Goal: Task Accomplishment & Management: Manage account settings

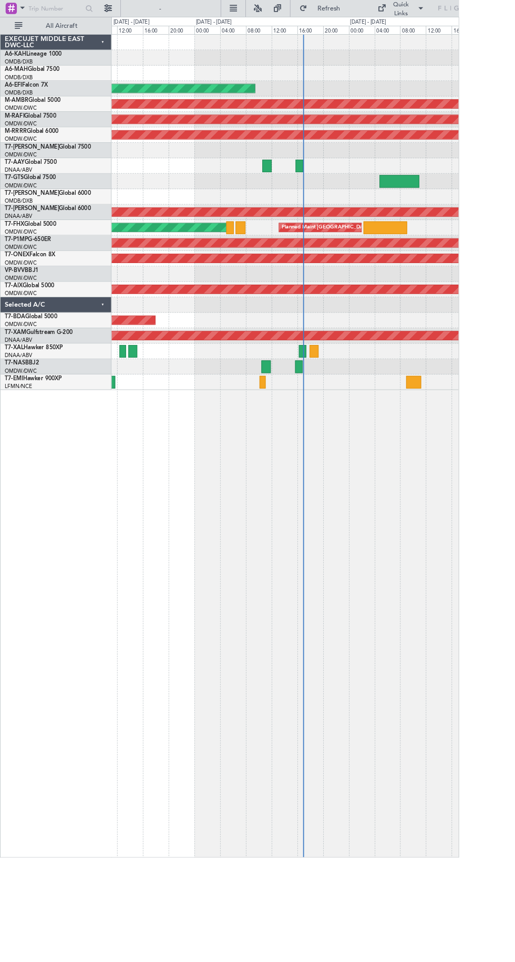
click at [356, 429] on div at bounding box center [319, 428] width 389 height 17
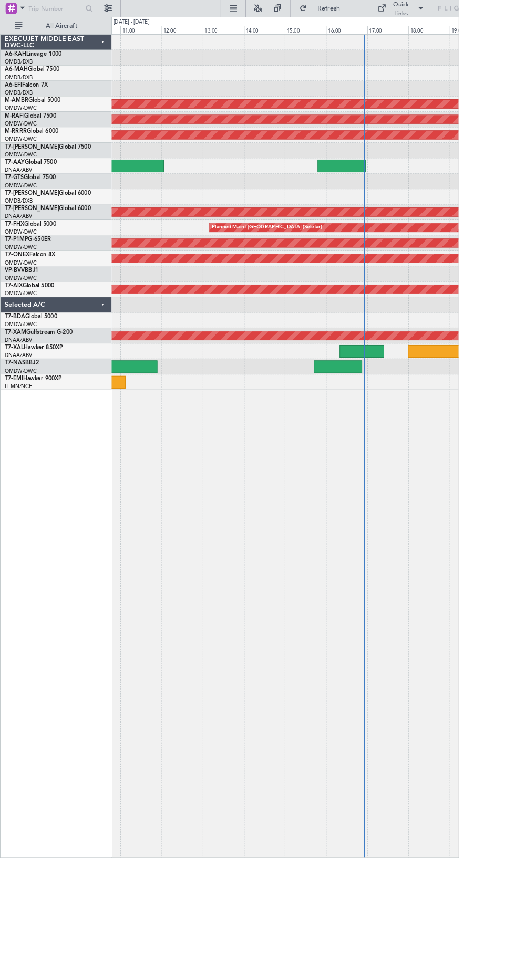
click at [388, 422] on div at bounding box center [319, 428] width 389 height 17
click at [388, 427] on div at bounding box center [319, 428] width 389 height 17
click at [389, 417] on div at bounding box center [379, 411] width 54 height 14
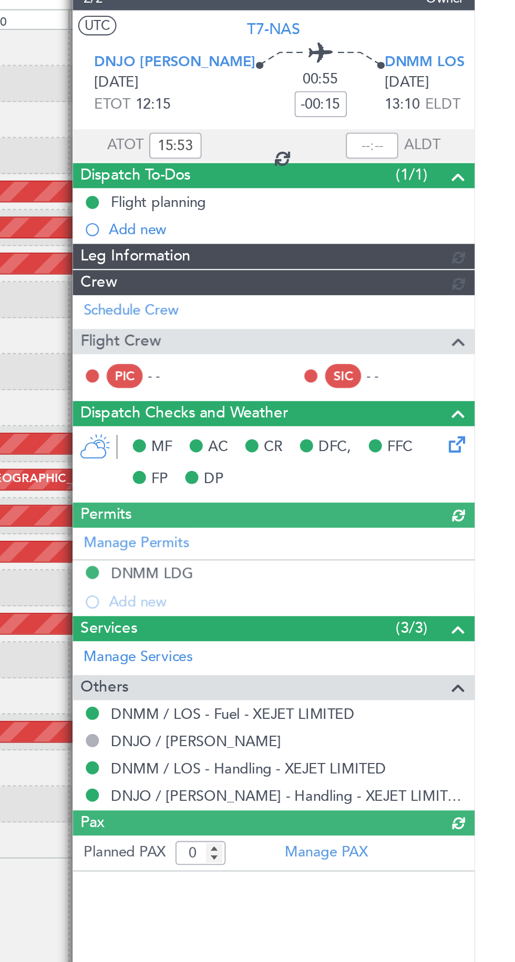
type input "[PERSON_NAME] (ANI)"
type input "7436"
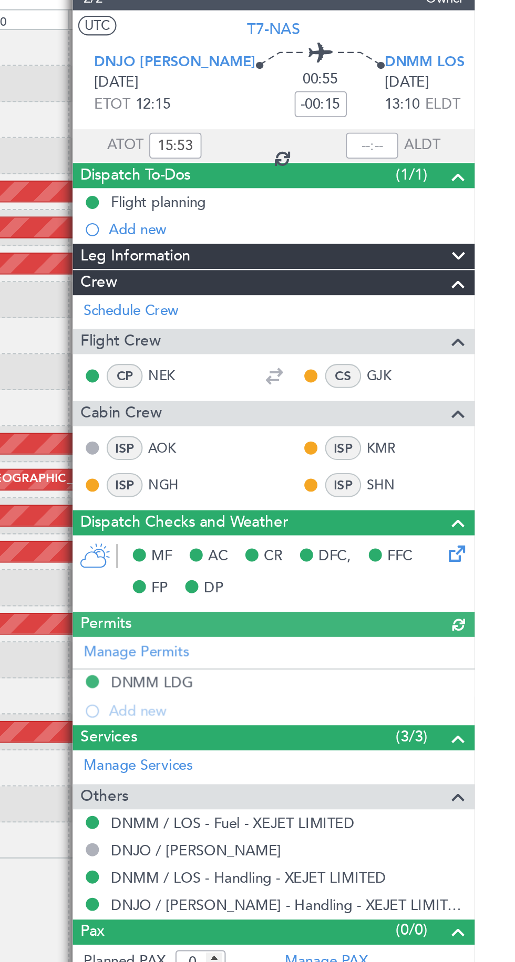
click at [468, 105] on div "Dispatch To-Dos (1/1)" at bounding box center [417, 109] width 193 height 12
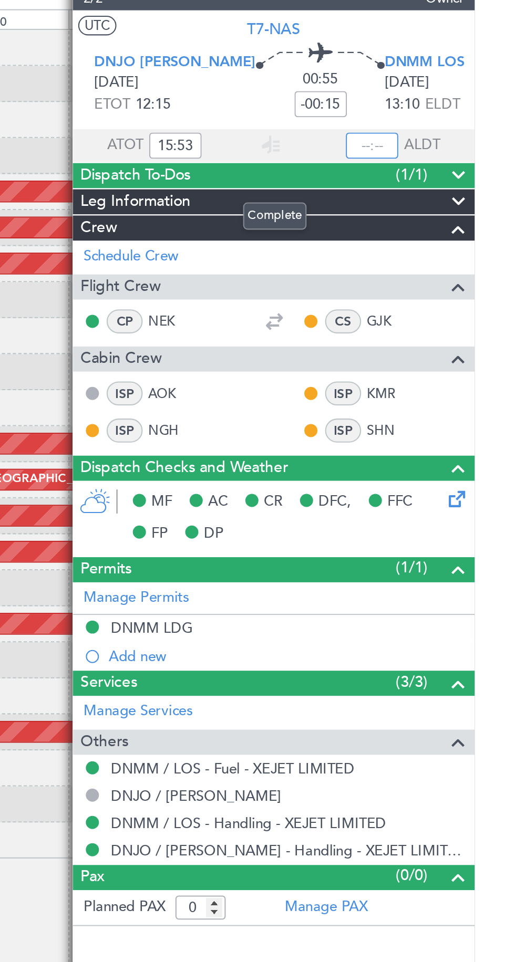
click at [466, 96] on input "text" at bounding box center [465, 94] width 25 height 13
click at [468, 92] on input "text" at bounding box center [465, 94] width 25 height 13
type input "16:53"
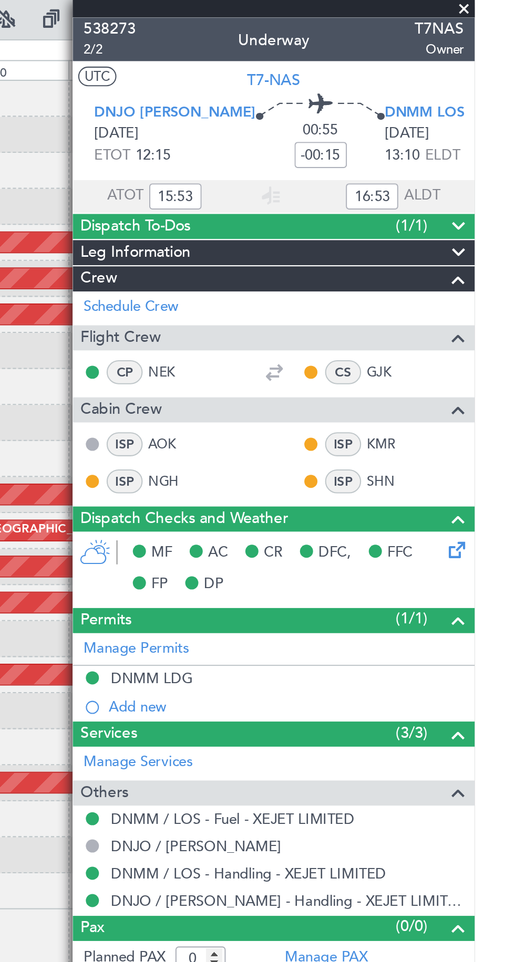
click at [508, 4] on span at bounding box center [509, 4] width 11 height 9
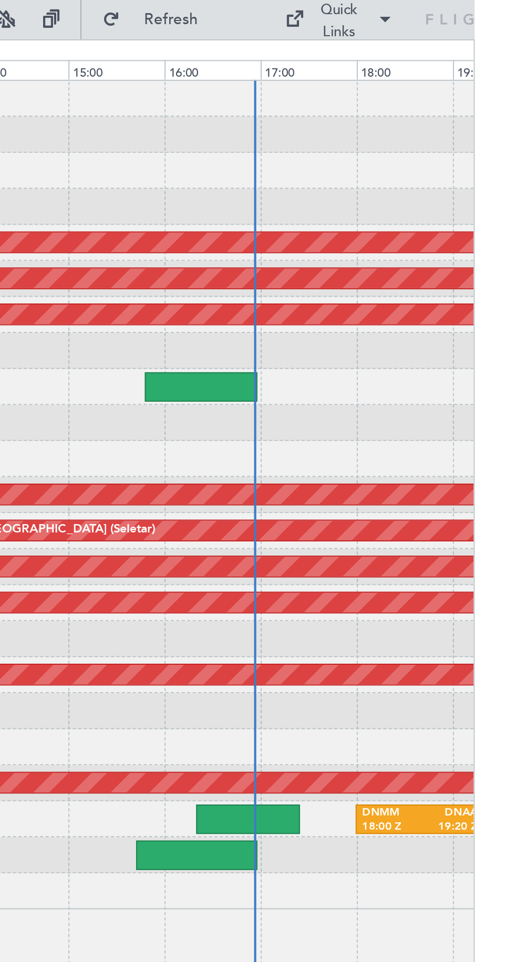
click at [393, 184] on div at bounding box center [383, 186] width 54 height 14
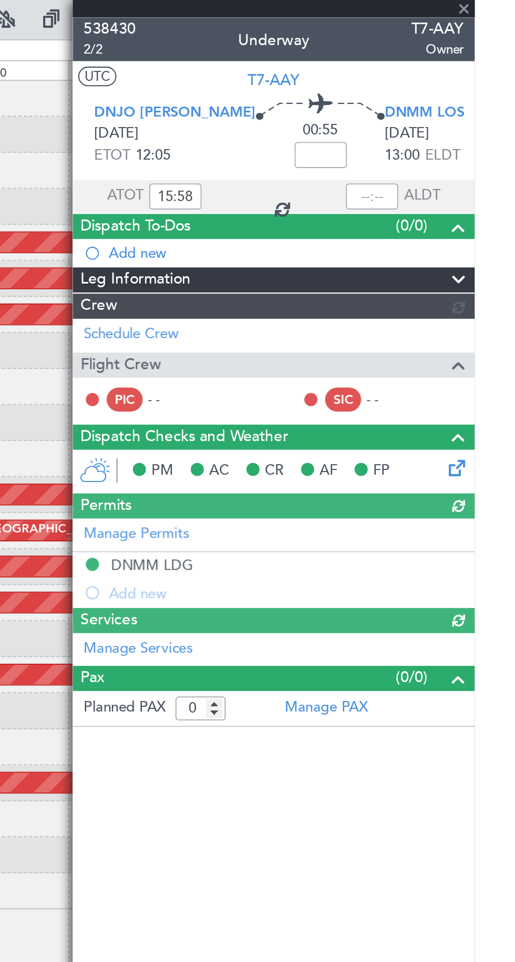
type input "[PERSON_NAME] (ANI)"
type input "7453"
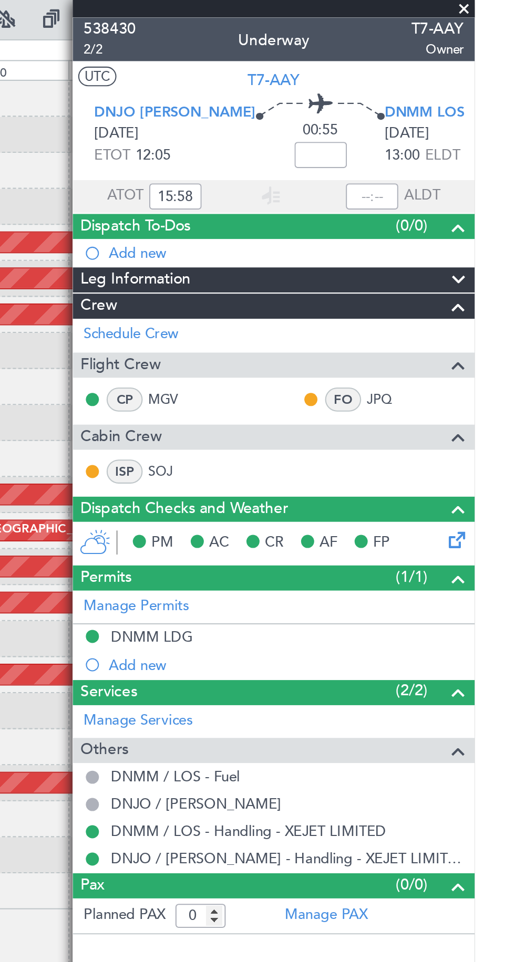
click at [512, 4] on span at bounding box center [509, 4] width 11 height 9
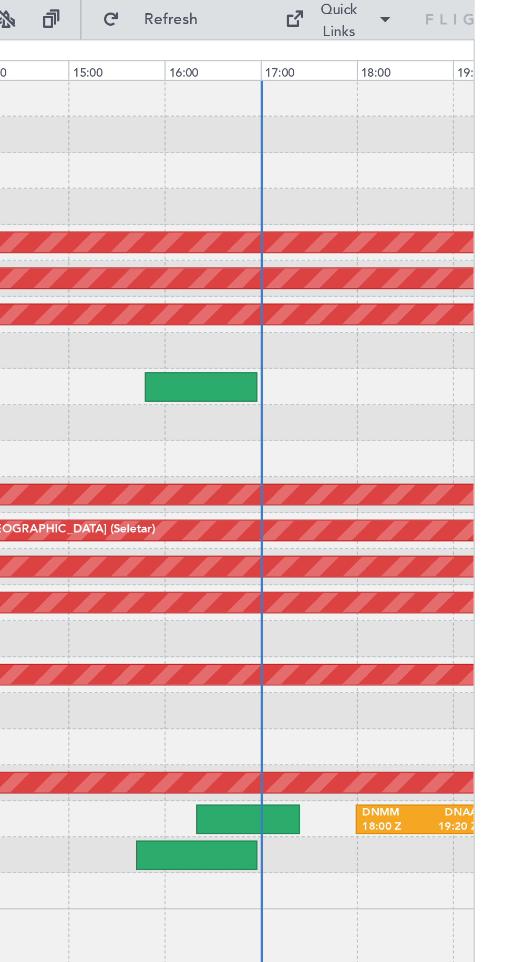
click at [404, 185] on div at bounding box center [383, 186] width 54 height 14
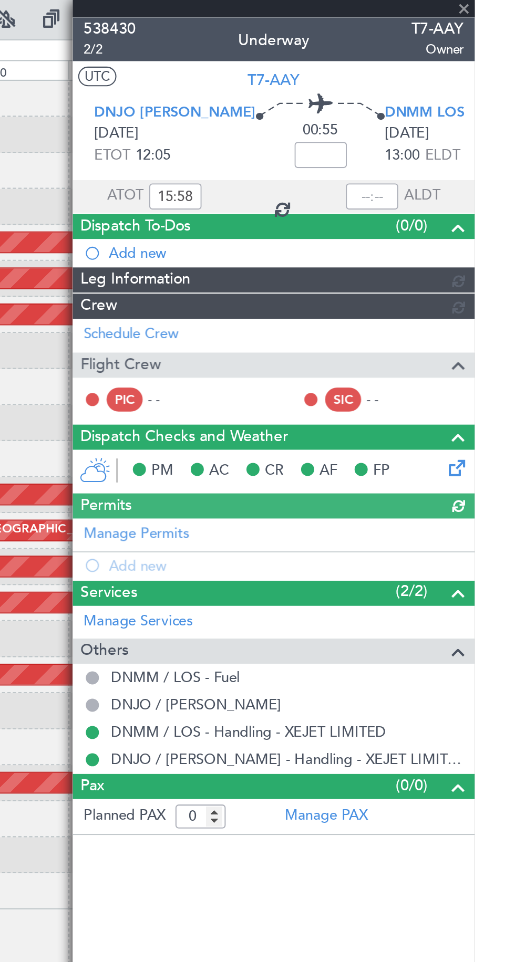
type input "[PERSON_NAME] (ANI)"
type input "7453"
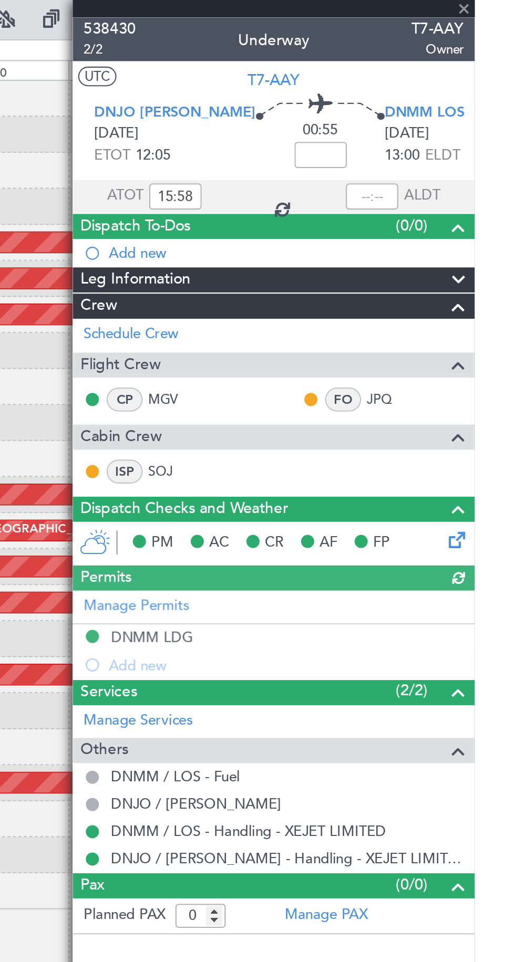
click at [462, 92] on div at bounding box center [465, 94] width 25 height 13
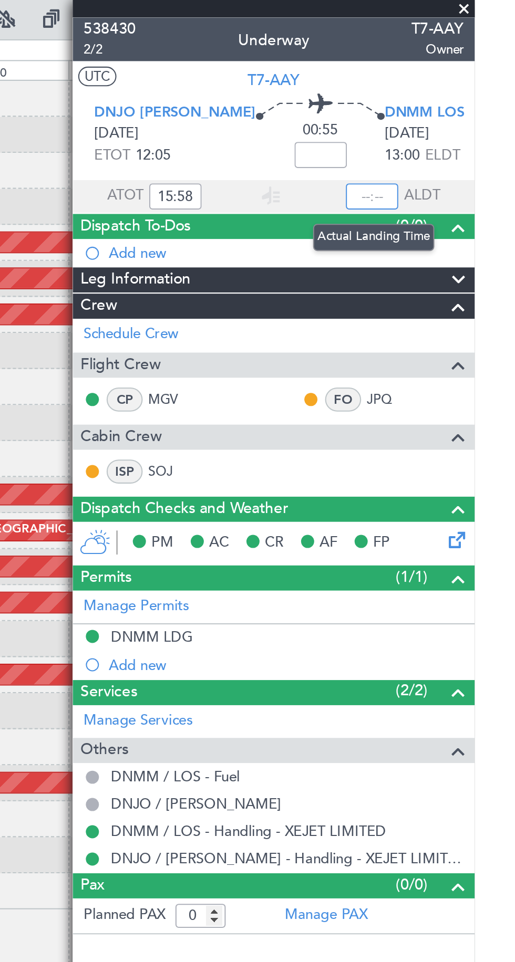
click at [468, 92] on input "text" at bounding box center [465, 94] width 25 height 13
type input "17:00"
click at [510, 8] on span at bounding box center [509, 4] width 11 height 9
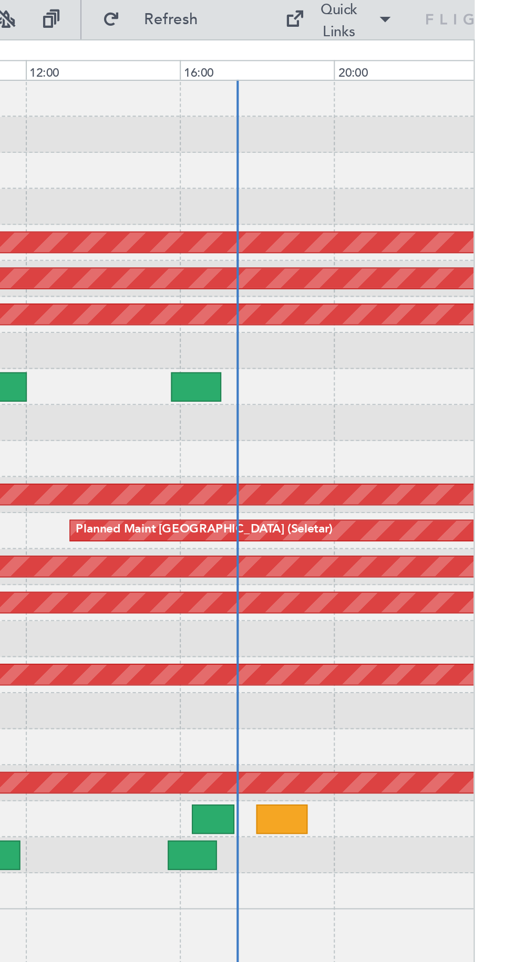
click at [395, 393] on div at bounding box center [389, 394] width 20 height 14
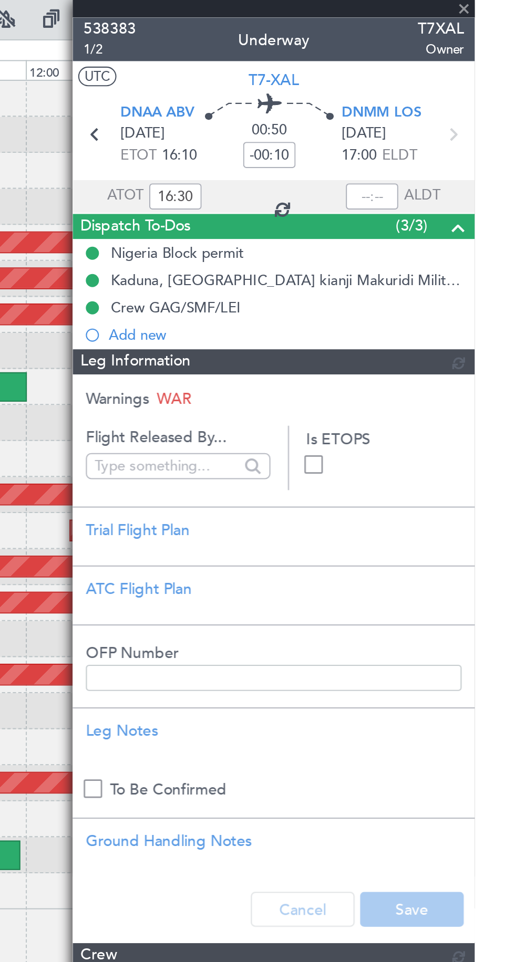
type input "[PERSON_NAME] (ANI)"
type input "7450"
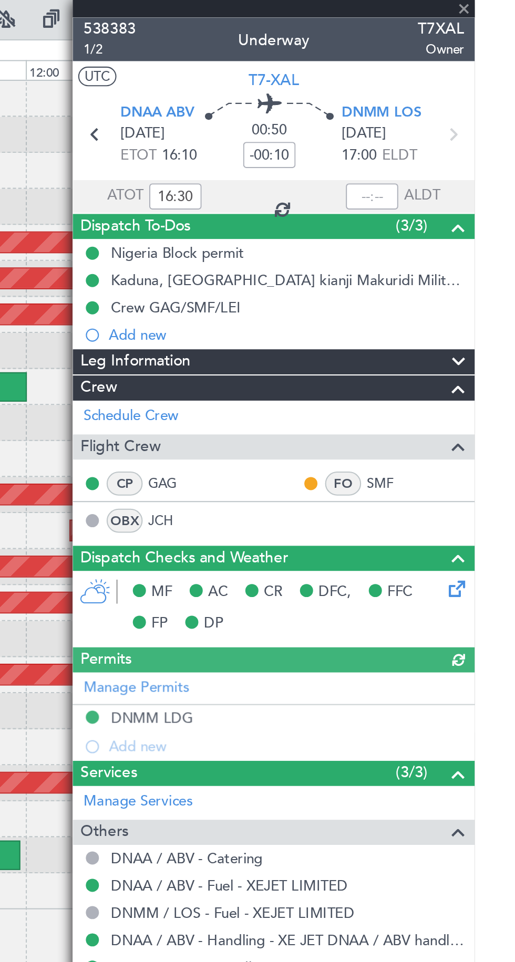
click at [467, 103] on div "Dispatch To-Dos (3/3)" at bounding box center [417, 109] width 193 height 12
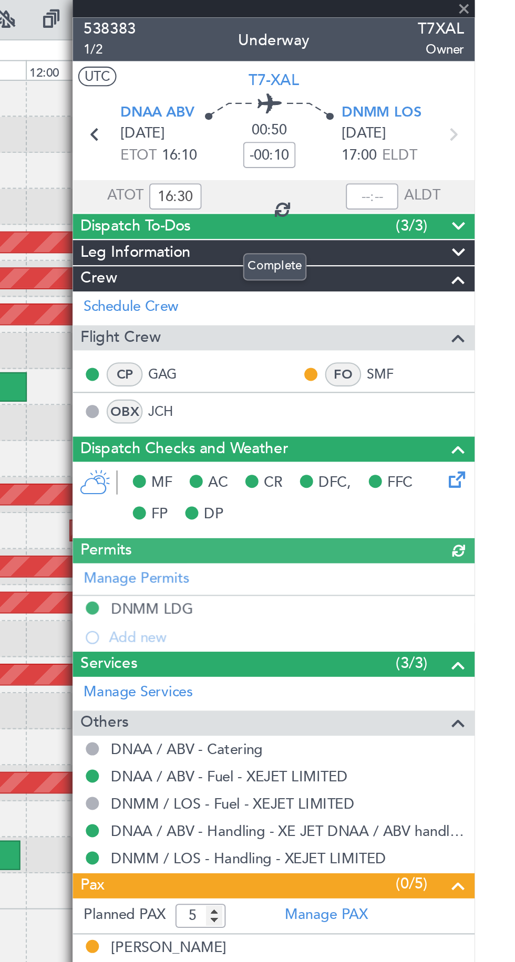
click at [466, 104] on div "Dispatch To-Dos (3/3)" at bounding box center [417, 109] width 193 height 12
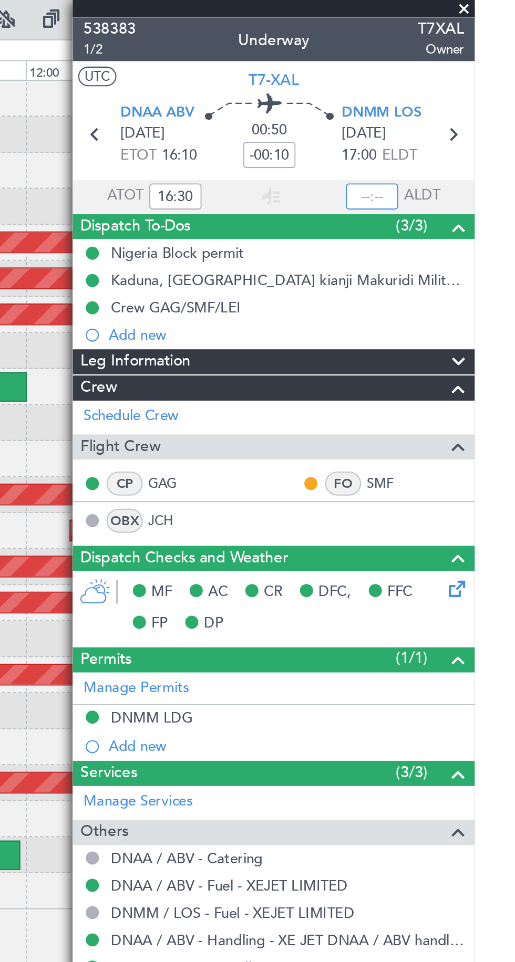
click at [464, 96] on input "text" at bounding box center [465, 94] width 25 height 13
type input "17:22"
click at [509, 20] on div "538383 1/2 Underway T7XAL Owner" at bounding box center [417, 18] width 193 height 21
click at [511, 6] on span at bounding box center [509, 4] width 11 height 9
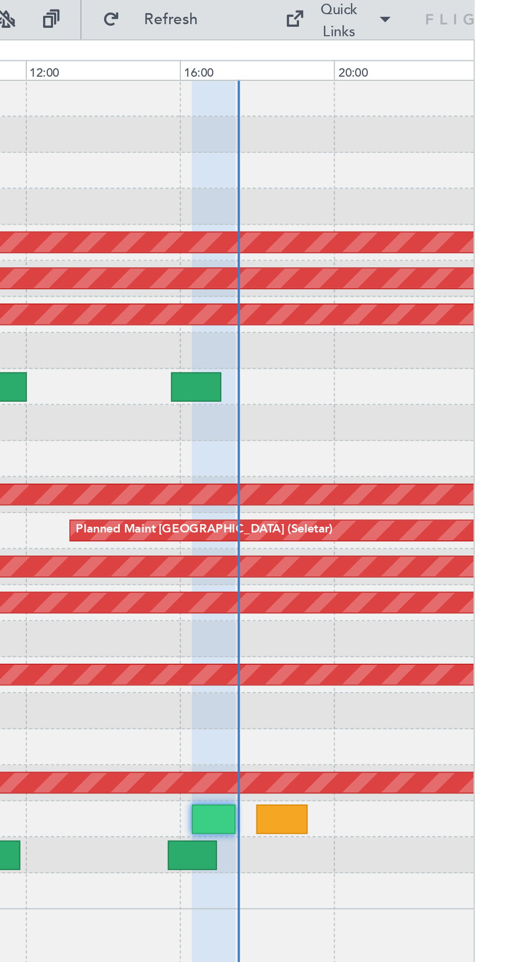
type input "0"
